Goal: Information Seeking & Learning: Check status

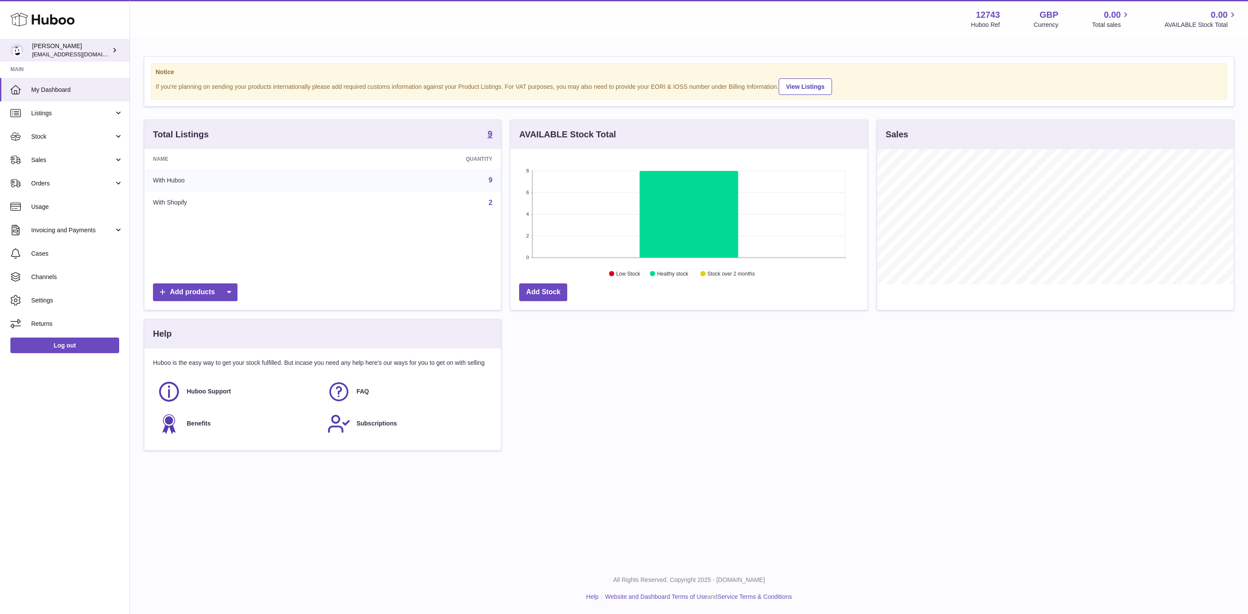
scroll to position [135, 356]
drag, startPoint x: 77, startPoint y: 134, endPoint x: 83, endPoint y: 142, distance: 9.9
click at [78, 137] on span "Stock" at bounding box center [72, 137] width 83 height 8
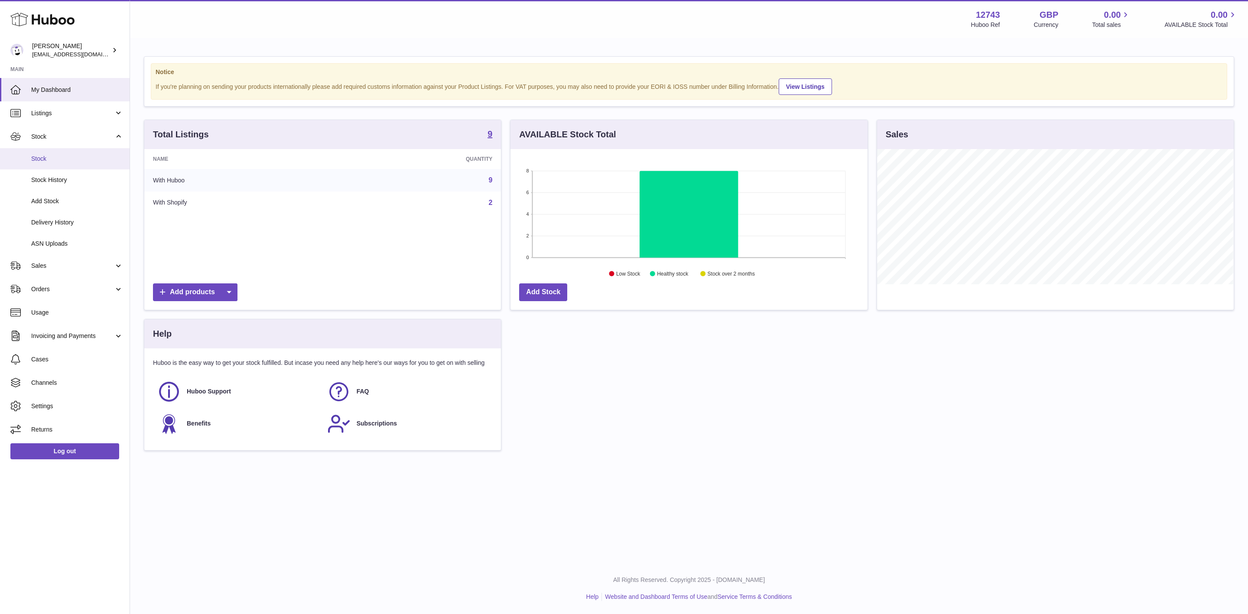
click at [69, 162] on span "Stock" at bounding box center [77, 159] width 92 height 8
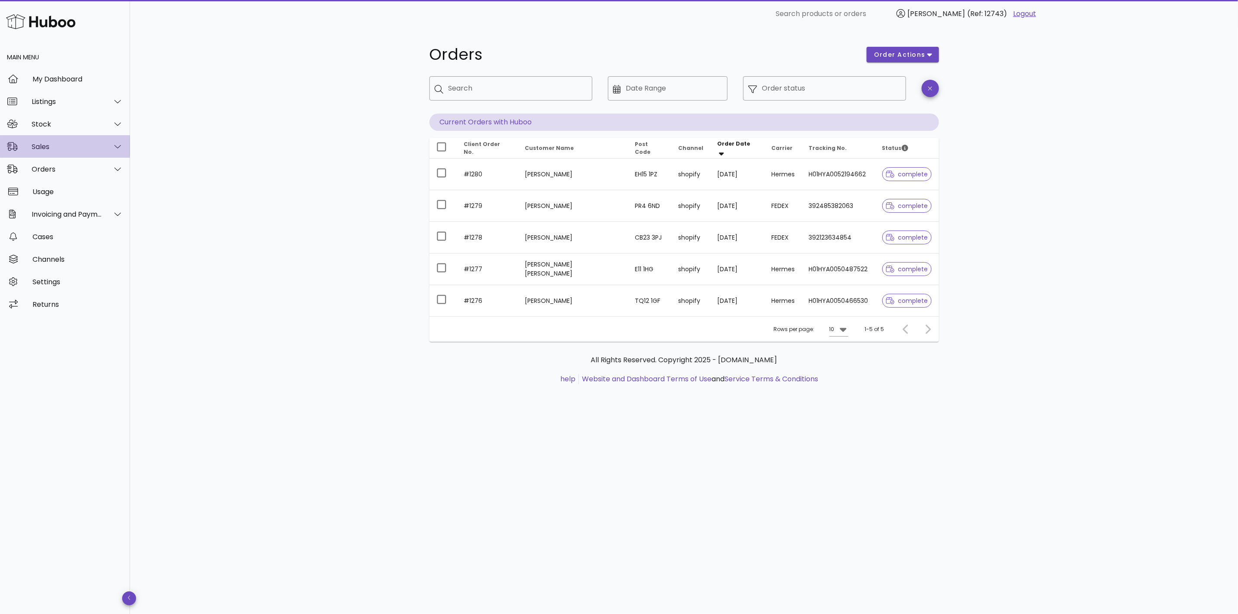
click at [72, 146] on div "Sales" at bounding box center [67, 147] width 71 height 8
click at [64, 164] on div "Sales" at bounding box center [77, 168] width 92 height 8
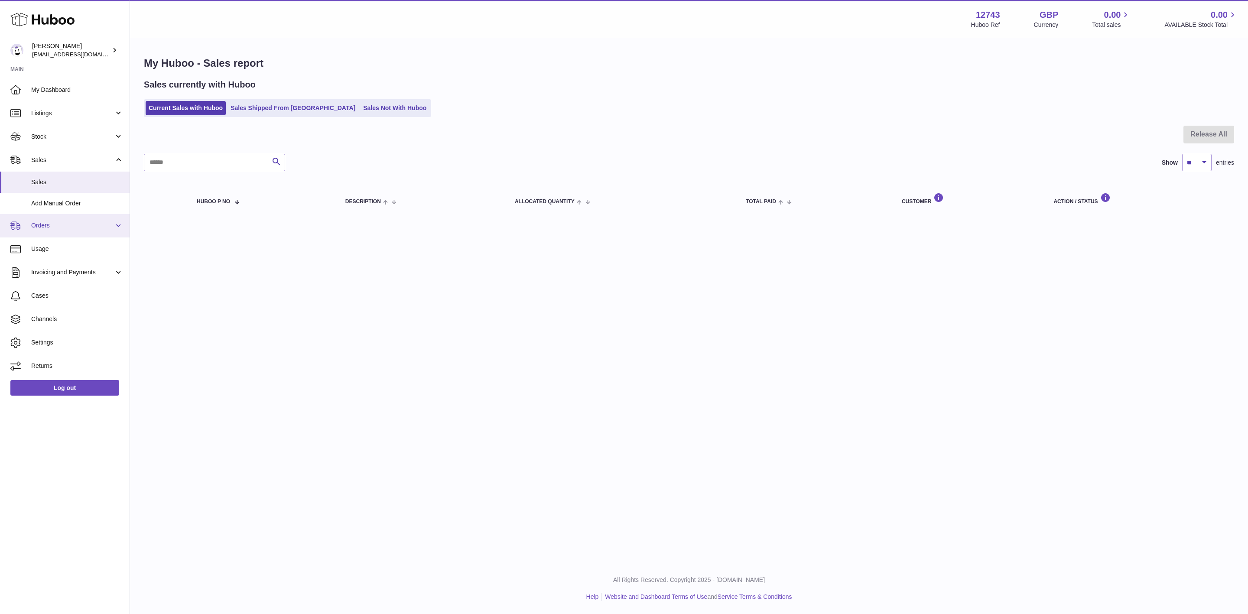
click at [56, 220] on link "Orders" at bounding box center [65, 225] width 130 height 23
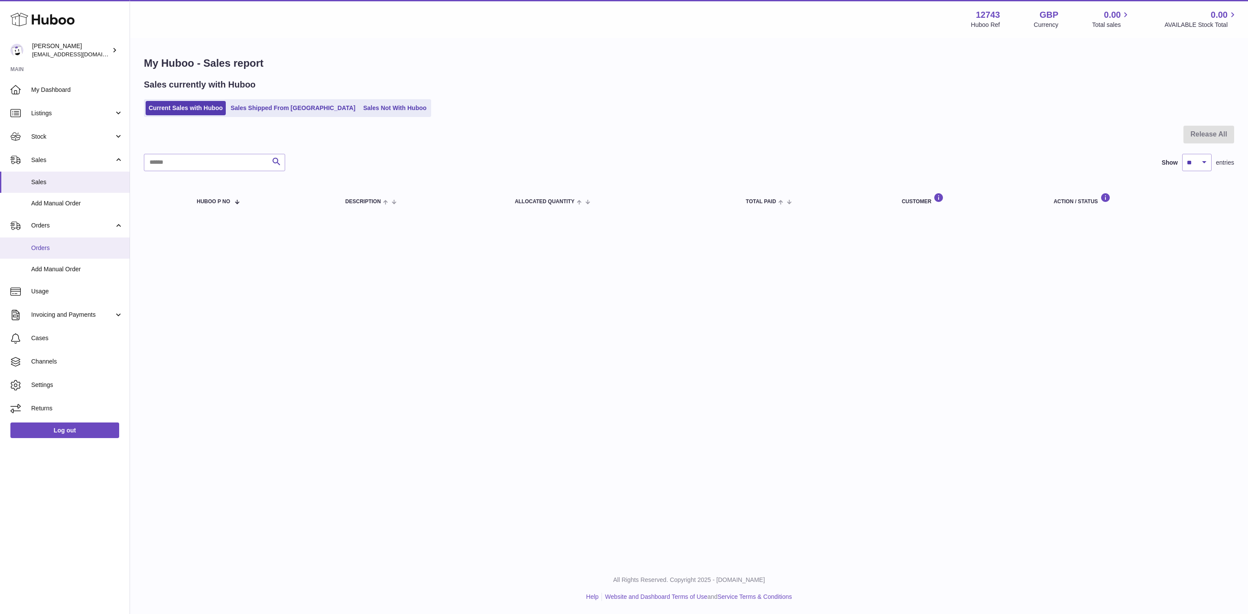
click at [70, 244] on span "Orders" at bounding box center [77, 248] width 92 height 8
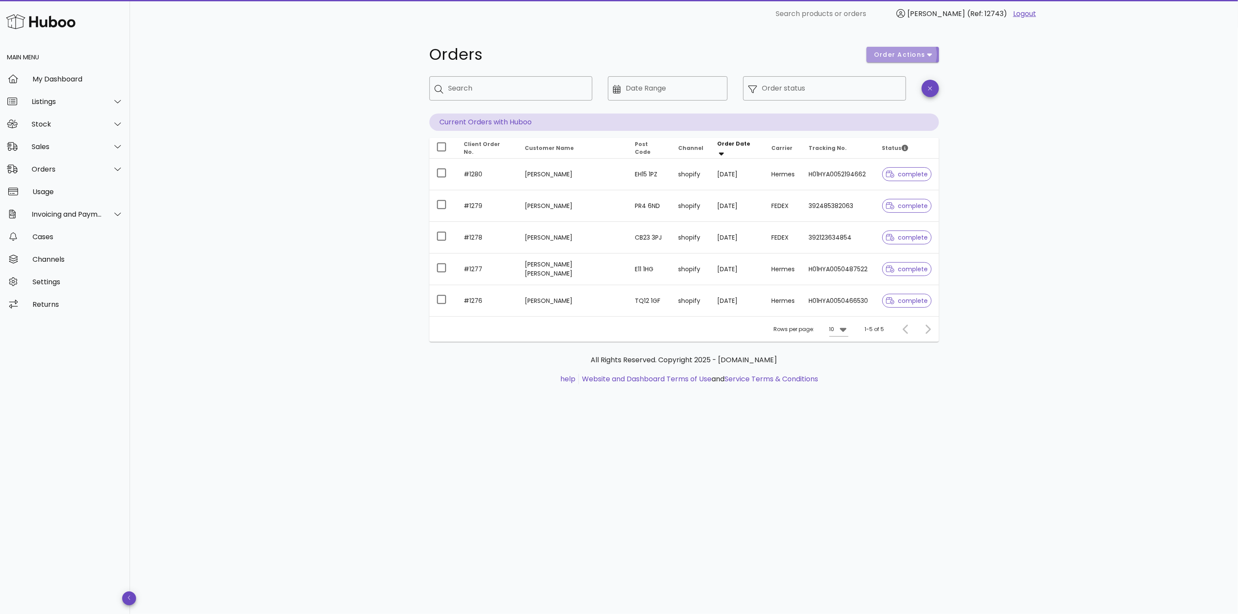
click at [934, 52] on button "order actions" at bounding box center [903, 55] width 72 height 16
click at [732, 16] on div "​ Search products or orders Al Duffield (Ref: 12743) Logout" at bounding box center [681, 13] width 769 height 17
click at [117, 167] on icon at bounding box center [117, 169] width 7 height 8
click at [62, 150] on div "Sales" at bounding box center [67, 147] width 71 height 8
click at [59, 174] on div "Sales" at bounding box center [77, 168] width 92 height 19
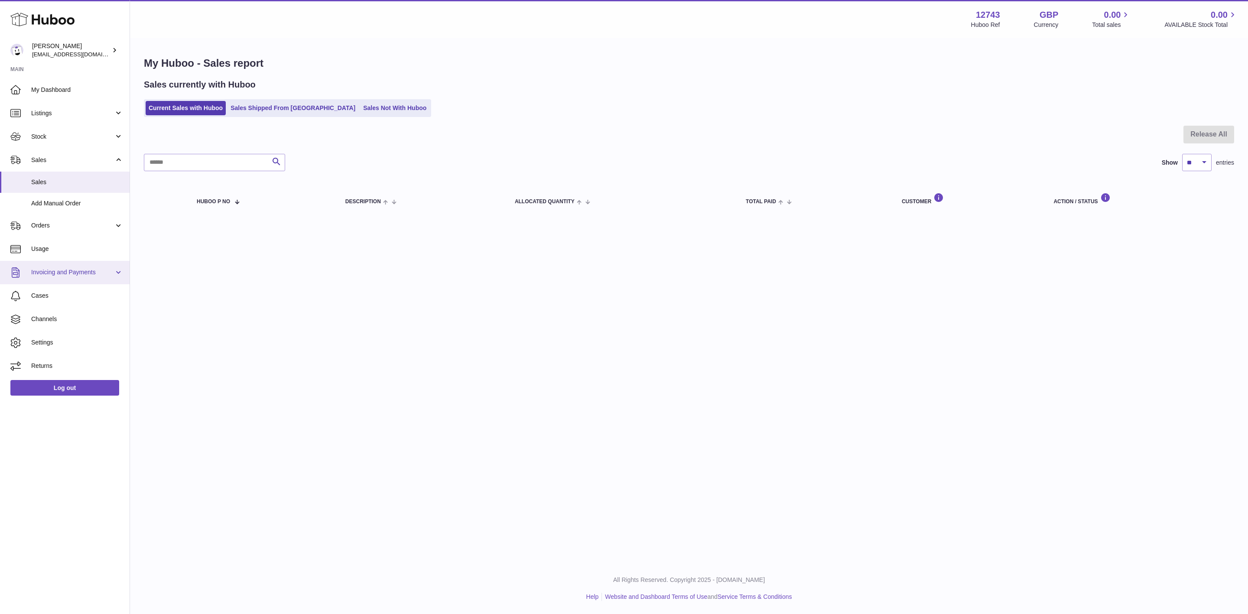
click at [69, 267] on link "Invoicing and Payments" at bounding box center [65, 272] width 130 height 23
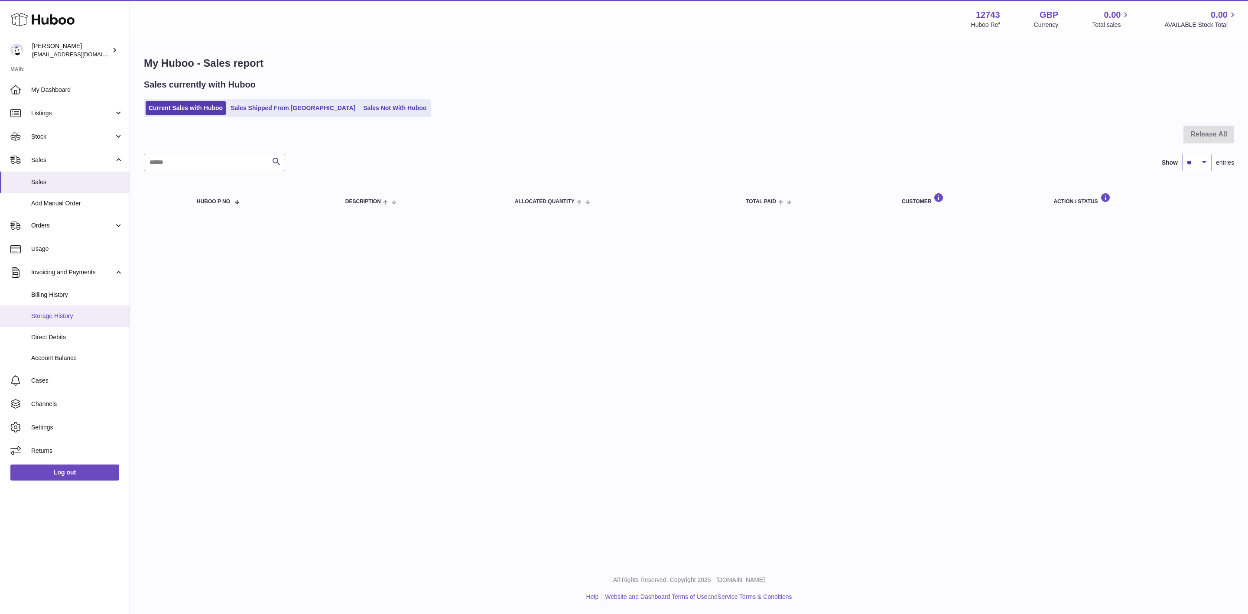
click at [56, 308] on link "Storage History" at bounding box center [65, 316] width 130 height 21
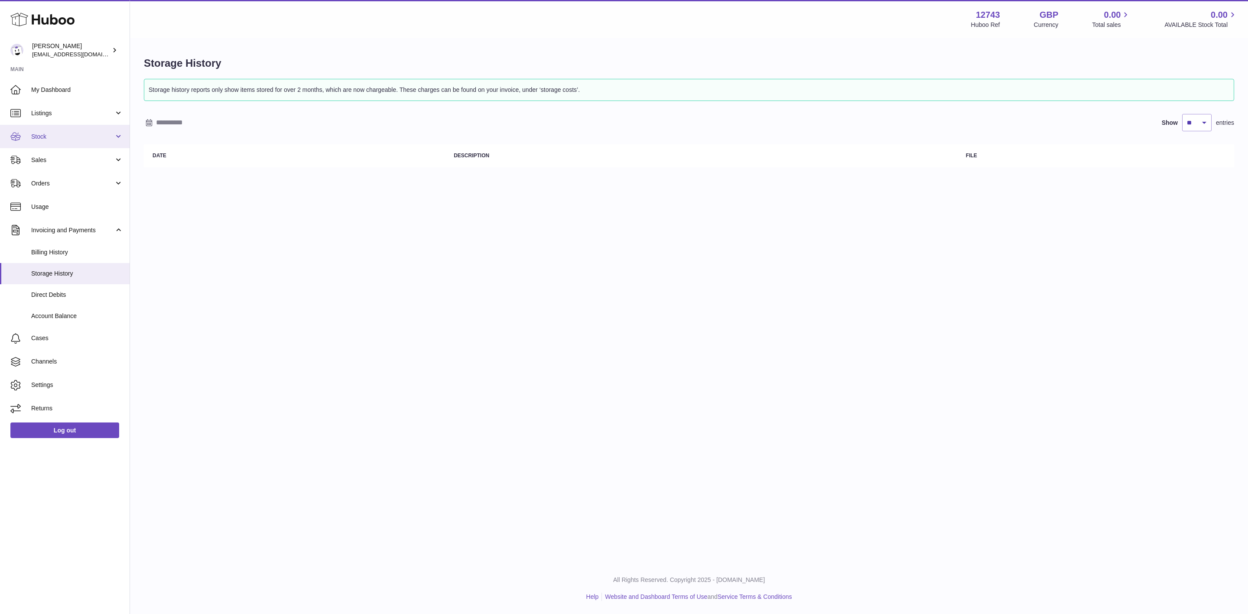
click at [56, 145] on link "Stock" at bounding box center [65, 136] width 130 height 23
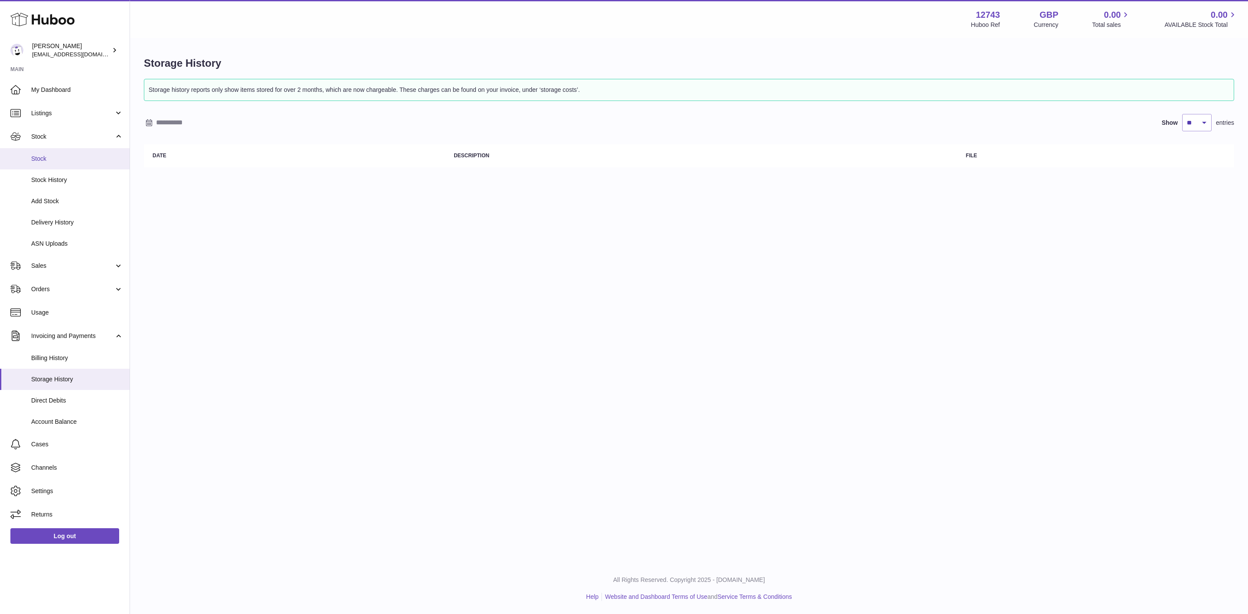
click at [62, 164] on link "Stock" at bounding box center [65, 158] width 130 height 21
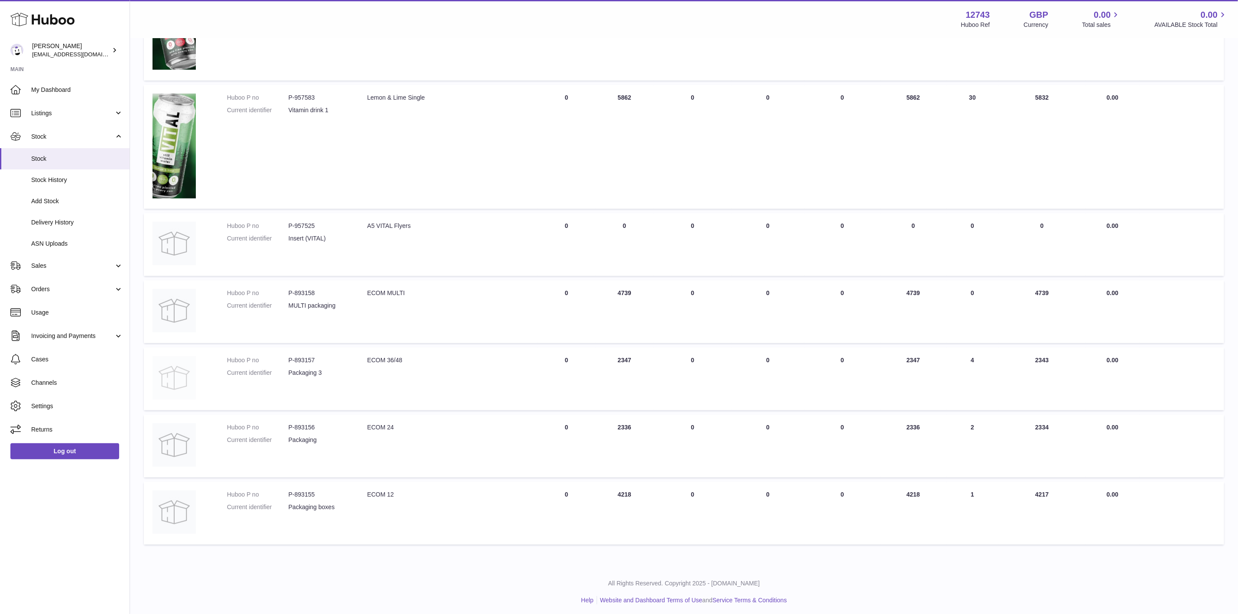
scroll to position [279, 0]
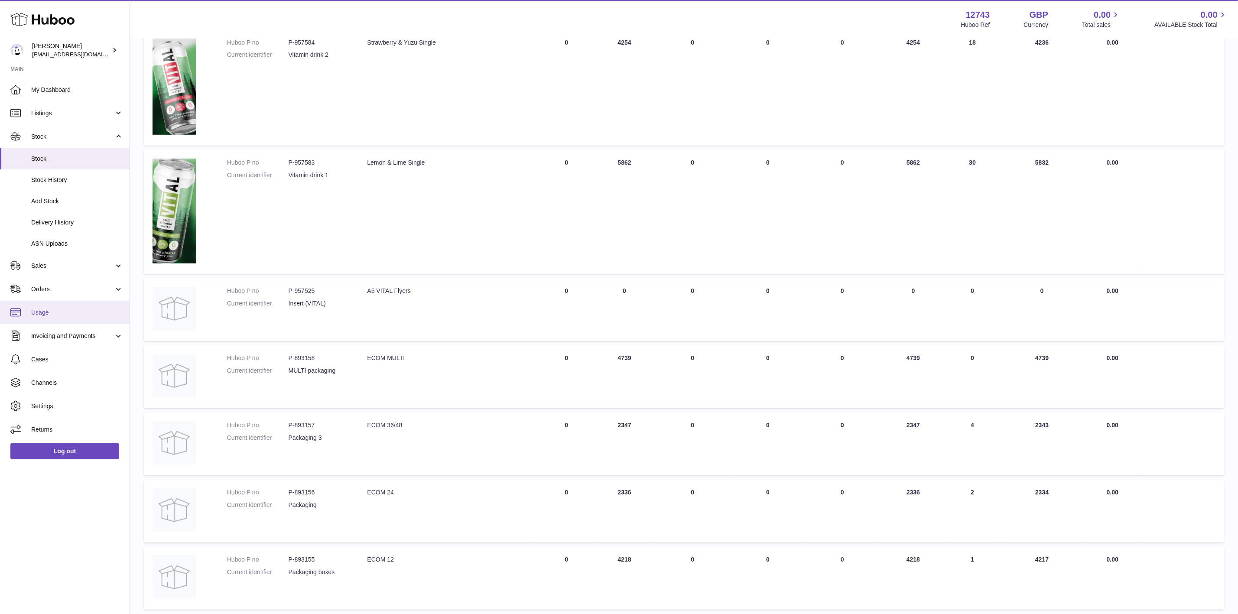
click at [86, 320] on link "Usage" at bounding box center [65, 312] width 130 height 23
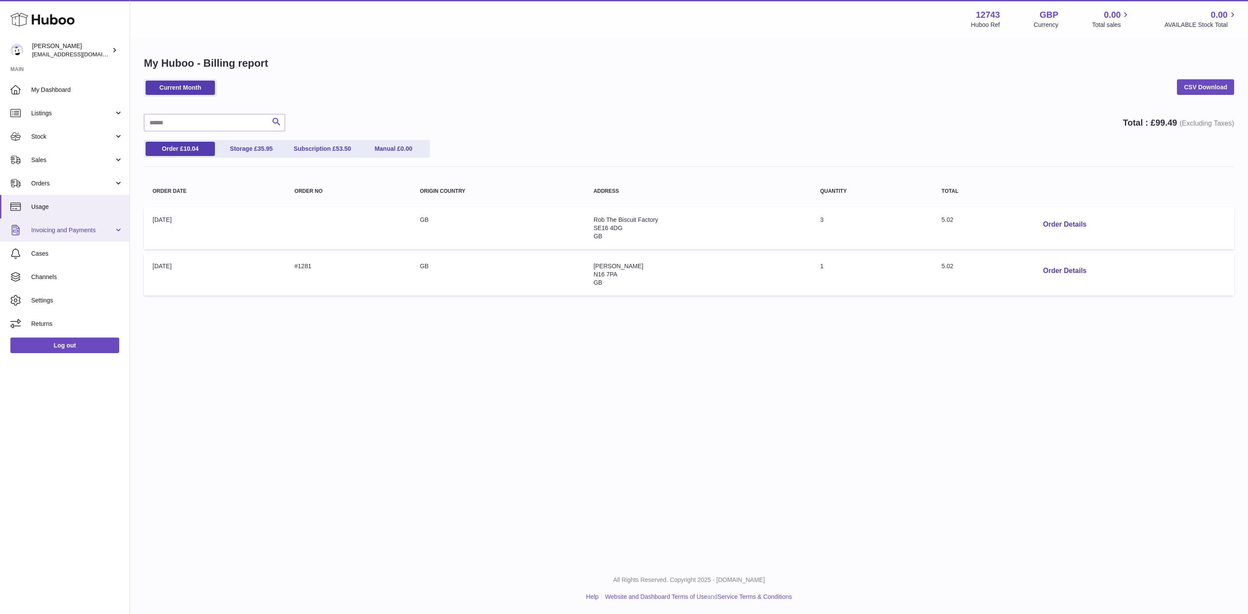
click at [81, 233] on span "Invoicing and Payments" at bounding box center [72, 230] width 83 height 8
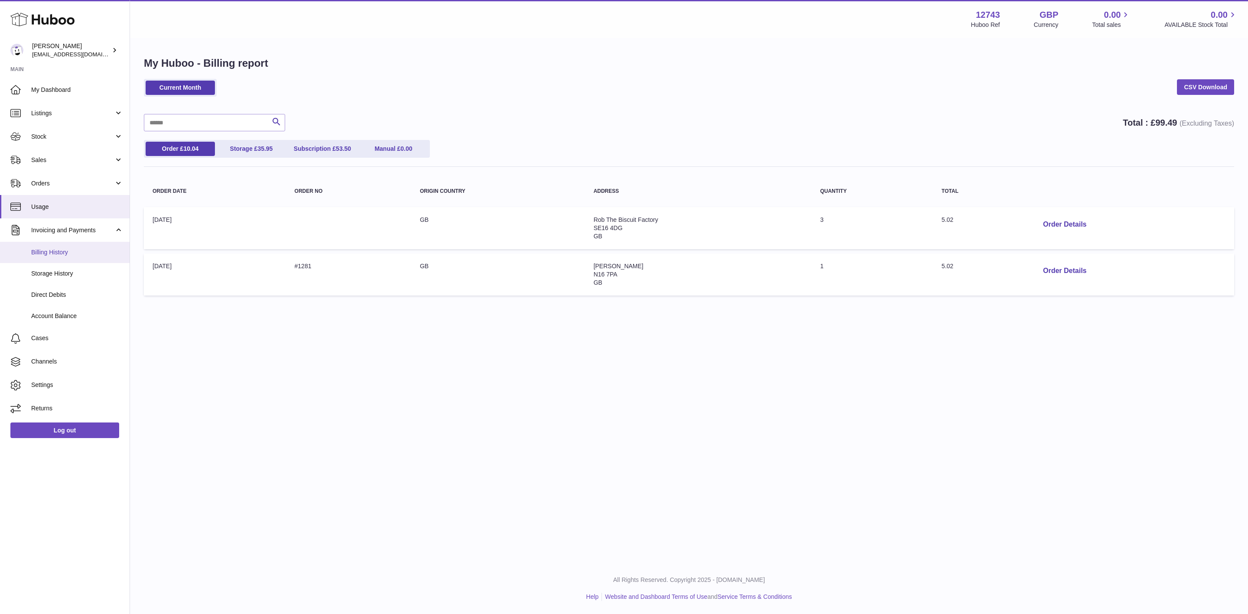
click at [90, 257] on link "Billing History" at bounding box center [65, 252] width 130 height 21
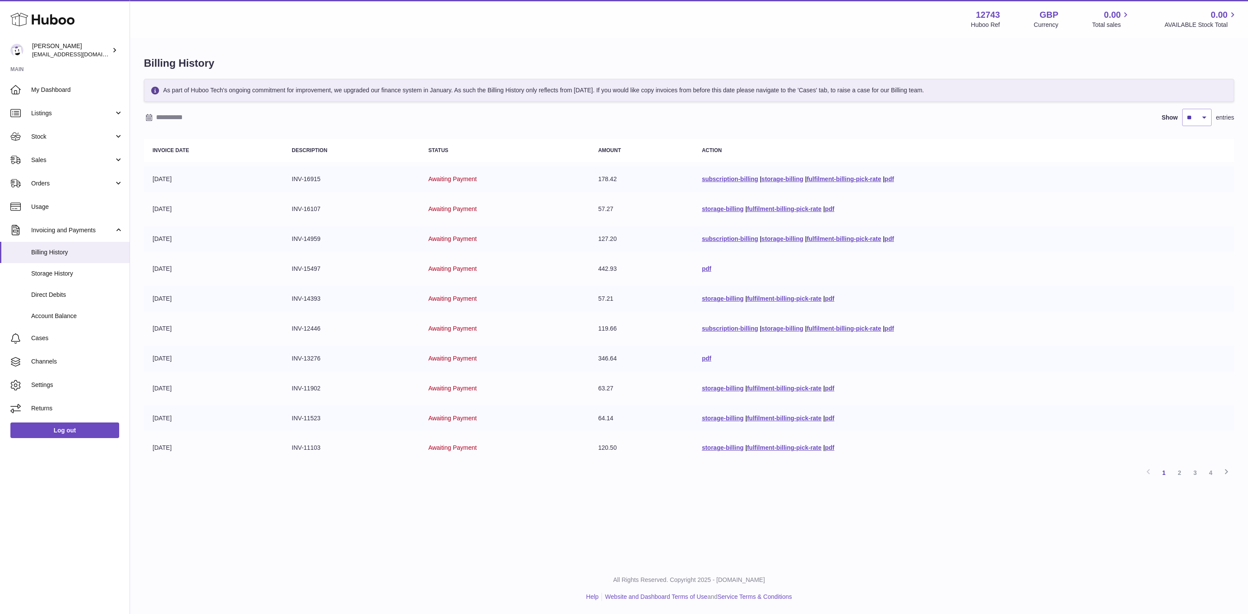
click at [311, 406] on td "INV-11523" at bounding box center [351, 419] width 137 height 26
click at [549, 256] on td "Awaiting Payment" at bounding box center [505, 269] width 170 height 26
click at [1175, 468] on link "2" at bounding box center [1180, 473] width 16 height 16
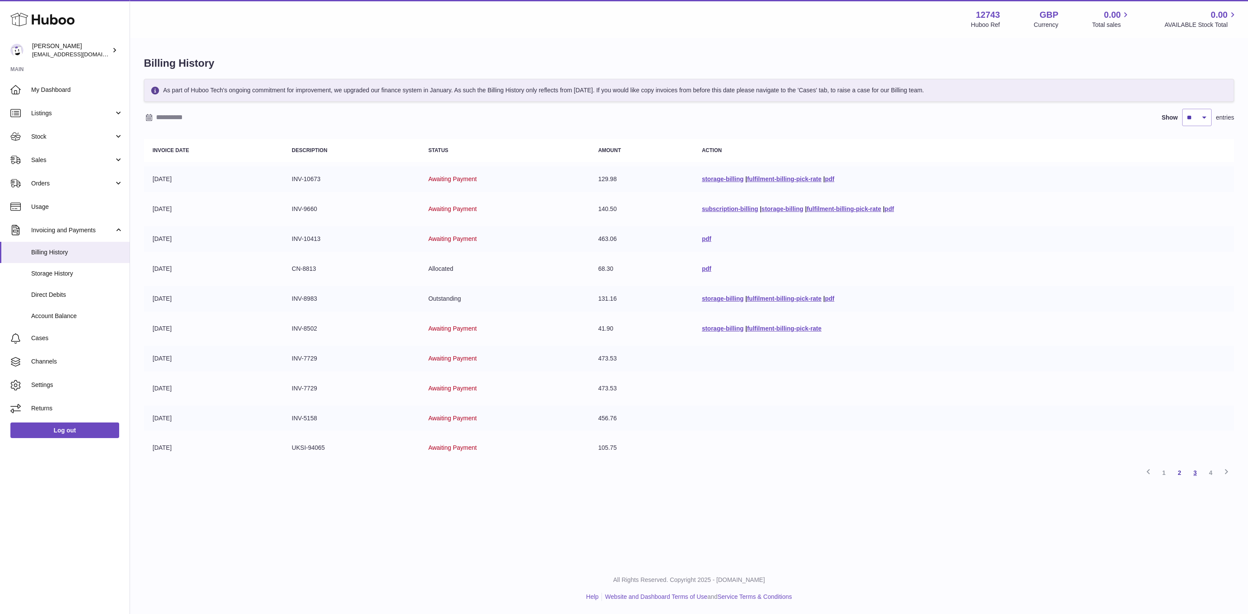
click at [1194, 468] on link "3" at bounding box center [1196, 473] width 16 height 16
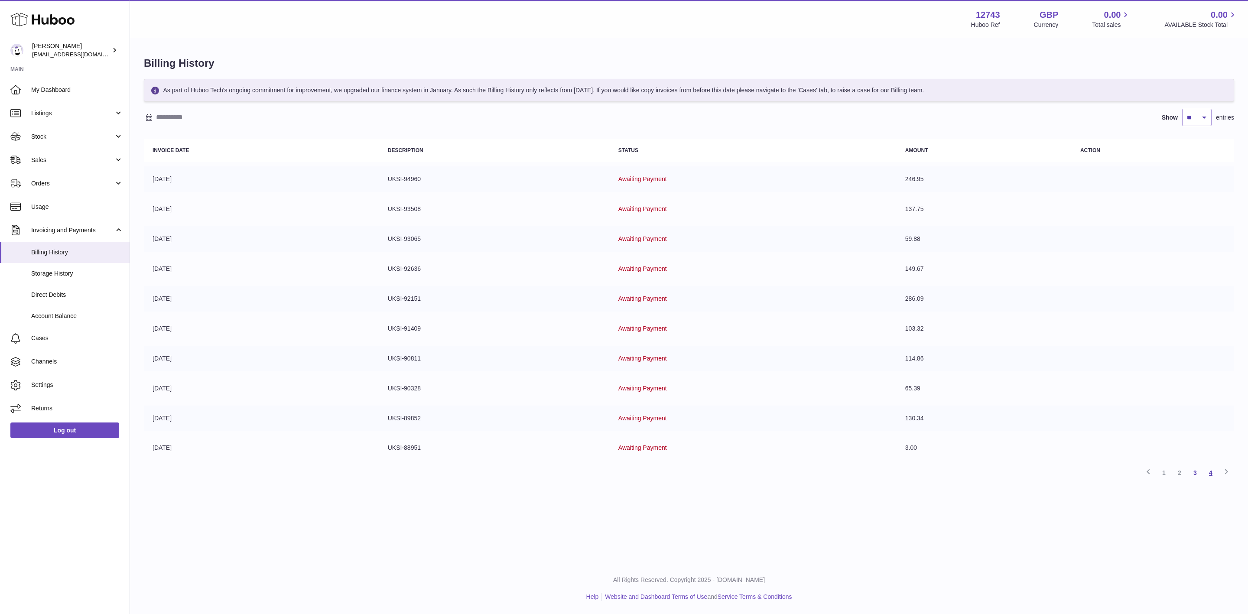
click at [1206, 470] on link "4" at bounding box center [1211, 473] width 16 height 16
click at [1166, 352] on link "1" at bounding box center [1164, 354] width 16 height 16
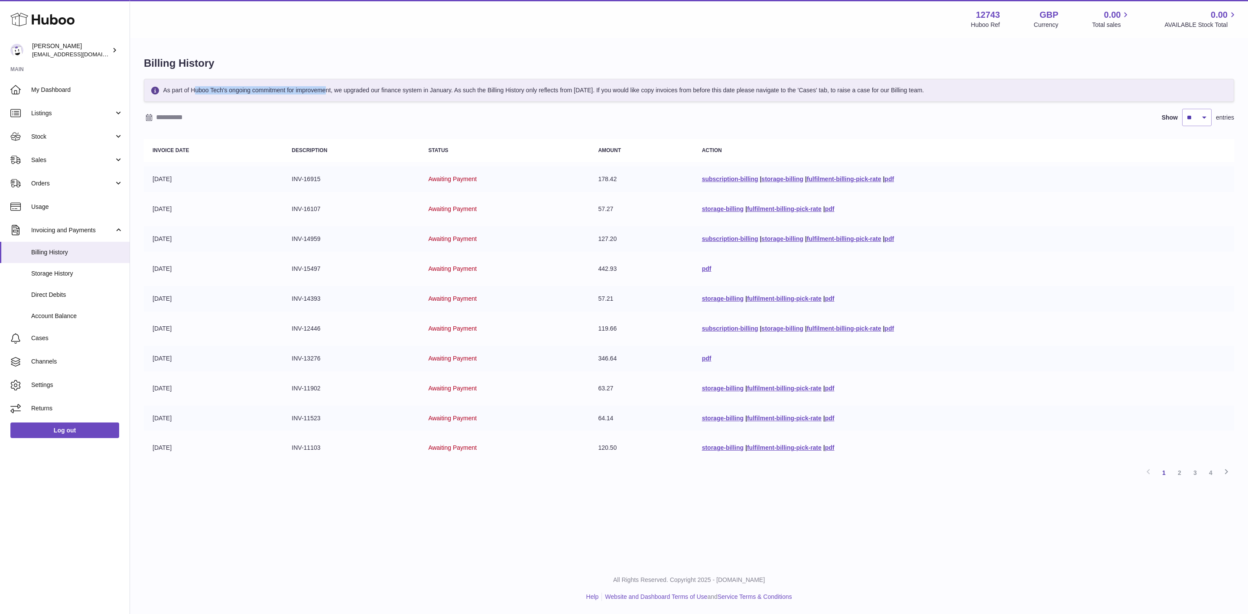
drag, startPoint x: 214, startPoint y: 93, endPoint x: 327, endPoint y: 95, distance: 113.2
click at [327, 95] on div "As part of Huboo Tech's ongoing commitment for improvement, we upgraded our fin…" at bounding box center [689, 90] width 1091 height 23
click at [40, 311] on link "Account Balance" at bounding box center [65, 316] width 130 height 21
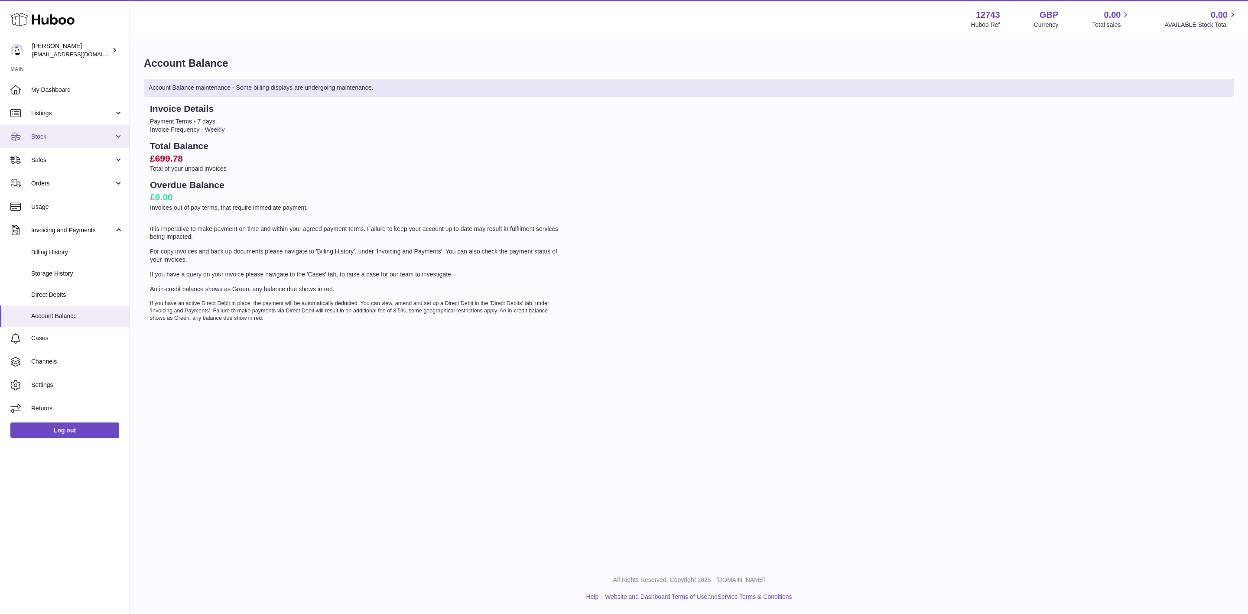
click at [94, 130] on link "Stock" at bounding box center [65, 136] width 130 height 23
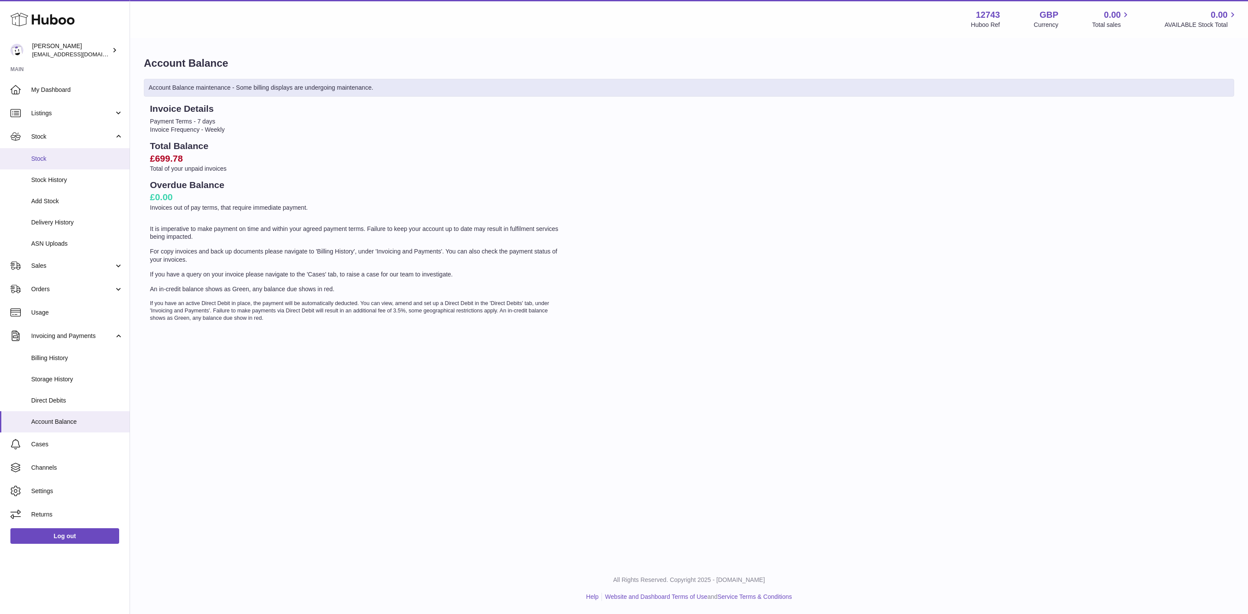
click at [77, 159] on span "Stock" at bounding box center [77, 159] width 92 height 8
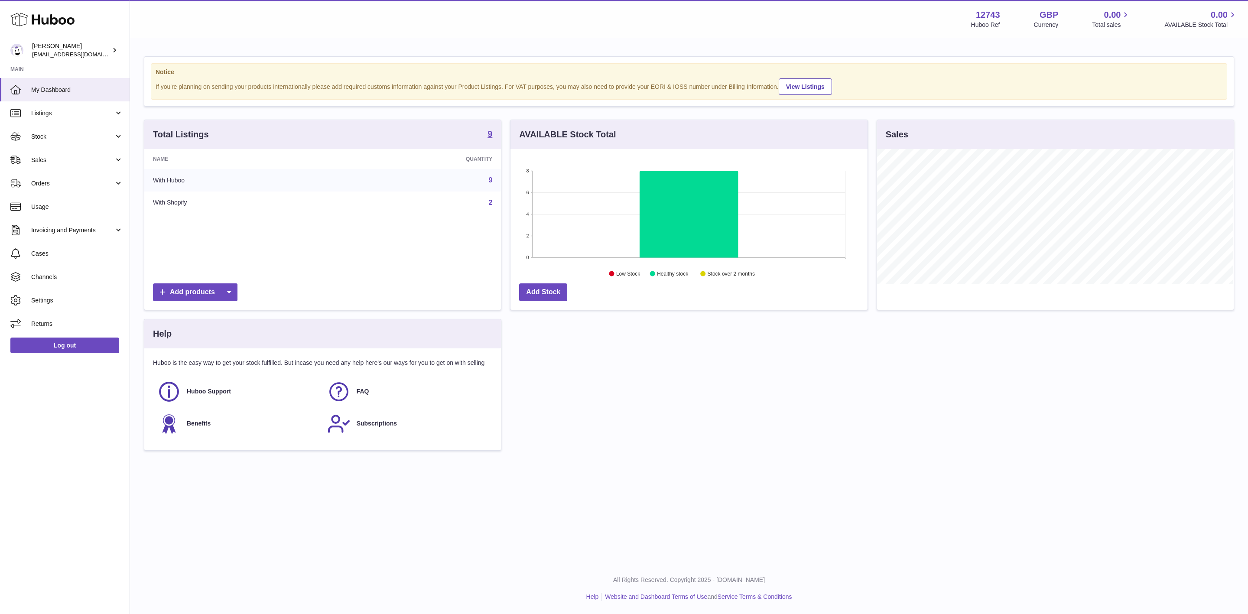
scroll to position [135, 356]
